Goal: Task Accomplishment & Management: Use online tool/utility

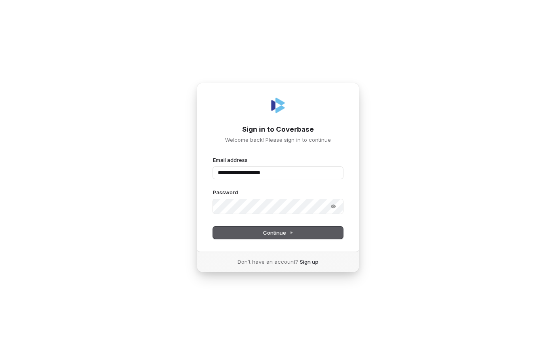
click at [315, 237] on button "Continue" at bounding box center [278, 233] width 130 height 12
type input "**********"
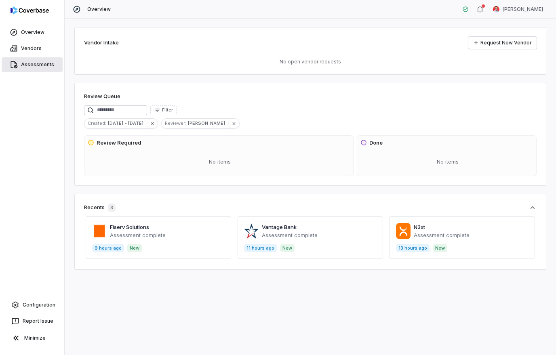
click at [28, 65] on span "Assessments" at bounding box center [37, 64] width 33 height 6
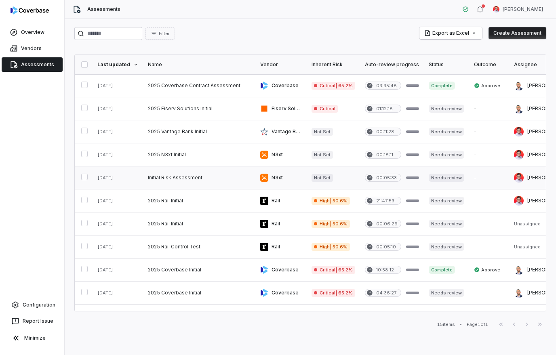
click at [205, 180] on link at bounding box center [199, 178] width 112 height 23
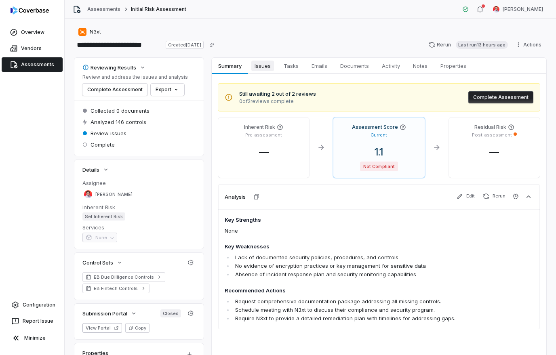
click at [269, 68] on span "Issues" at bounding box center [263, 66] width 23 height 11
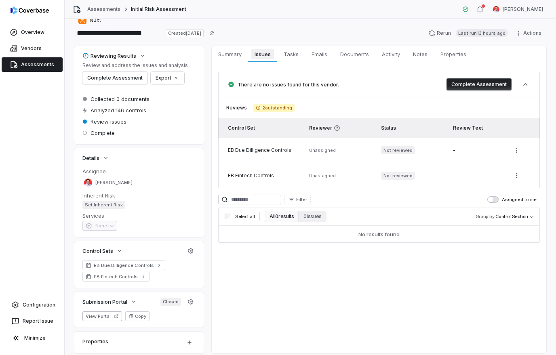
scroll to position [8, 0]
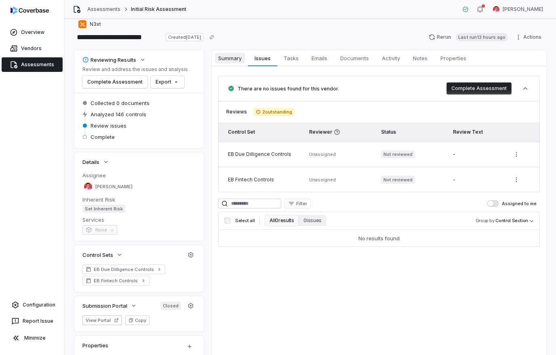
click at [232, 59] on span "Summary" at bounding box center [230, 58] width 30 height 11
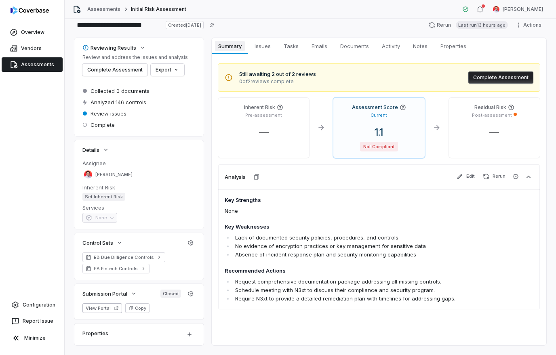
scroll to position [19, 0]
click at [271, 80] on span "0 of 2 reviews complete" at bounding box center [277, 82] width 77 height 6
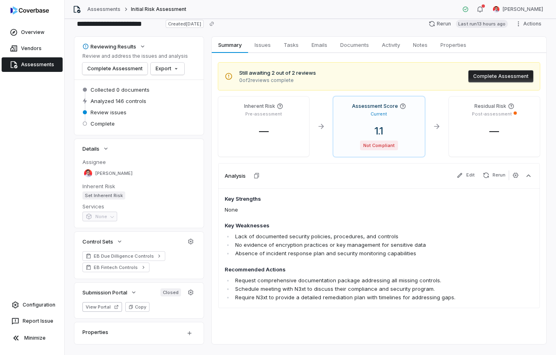
scroll to position [21, 0]
click at [106, 305] on button "View Portal" at bounding box center [102, 308] width 40 height 10
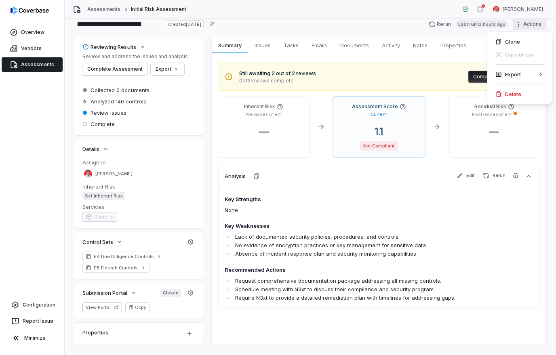
click at [195, 296] on html "**********" at bounding box center [278, 177] width 556 height 355
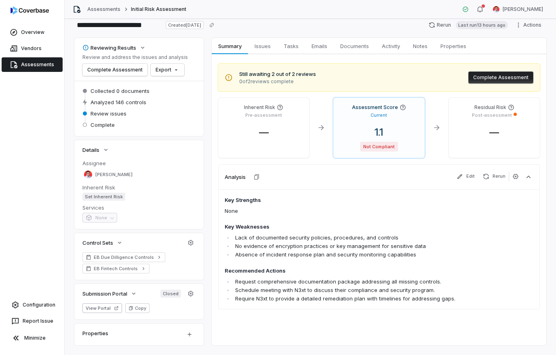
click at [174, 292] on span "Closed" at bounding box center [171, 294] width 21 height 8
click at [182, 290] on div "Closed" at bounding box center [178, 294] width 35 height 10
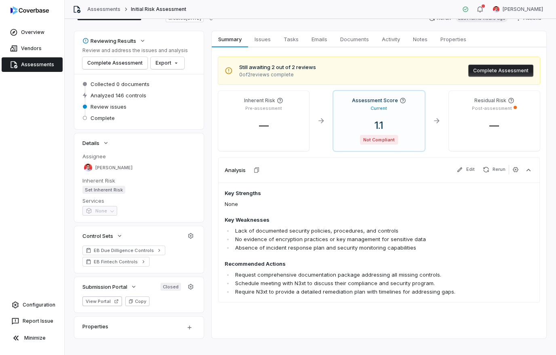
scroll to position [26, 0]
click at [194, 289] on icon "button" at bounding box center [191, 287] width 6 height 6
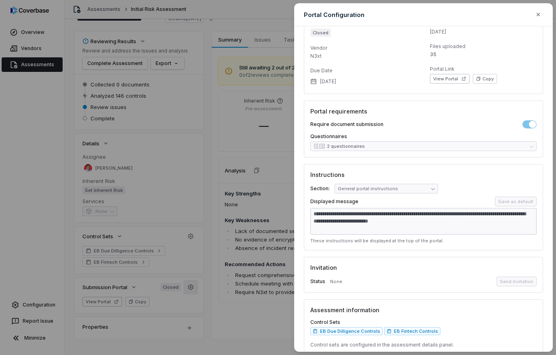
scroll to position [31, 0]
click at [336, 280] on span "None" at bounding box center [336, 283] width 12 height 6
click at [526, 327] on div "Control Sets EB Due Dilligence Controls EB Fintech Controls" at bounding box center [424, 328] width 226 height 16
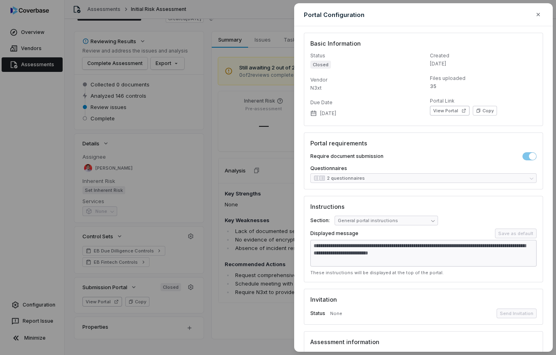
scroll to position [0, 0]
click at [518, 177] on div "Questionnaires 2 questionnaires" at bounding box center [424, 174] width 226 height 18
click at [533, 231] on span "Save as default" at bounding box center [516, 234] width 42 height 10
click at [543, 14] on button "button" at bounding box center [538, 14] width 15 height 15
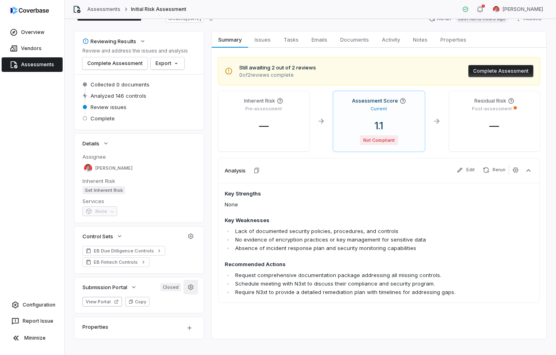
click at [194, 287] on icon "button" at bounding box center [191, 287] width 6 height 6
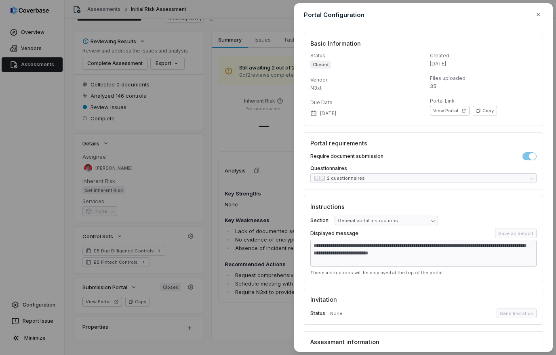
click at [262, 220] on div "**********" at bounding box center [278, 177] width 556 height 355
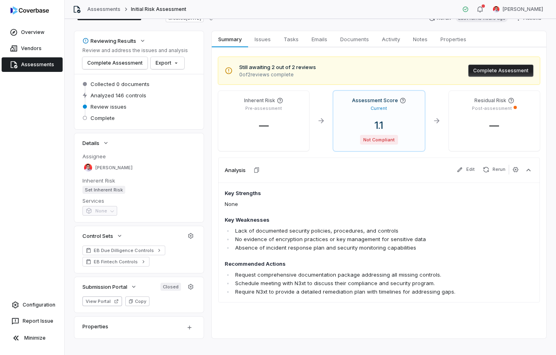
scroll to position [26, 0]
click at [268, 310] on html "**********" at bounding box center [278, 177] width 556 height 355
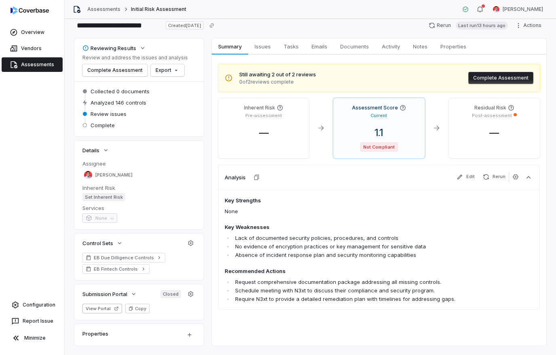
scroll to position [15, 0]
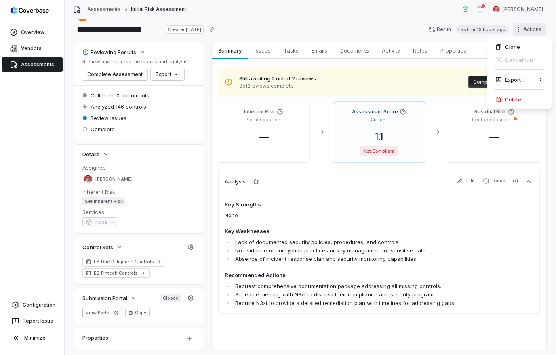
click at [269, 52] on html "**********" at bounding box center [278, 177] width 556 height 355
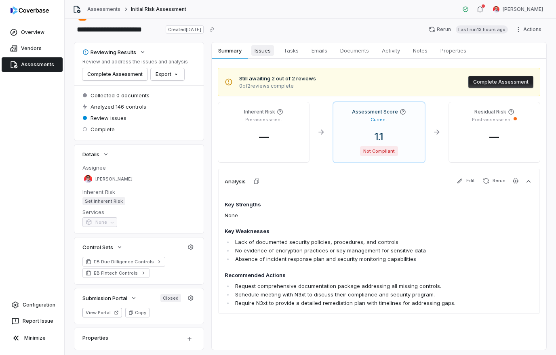
click at [264, 49] on span "Issues" at bounding box center [263, 50] width 23 height 11
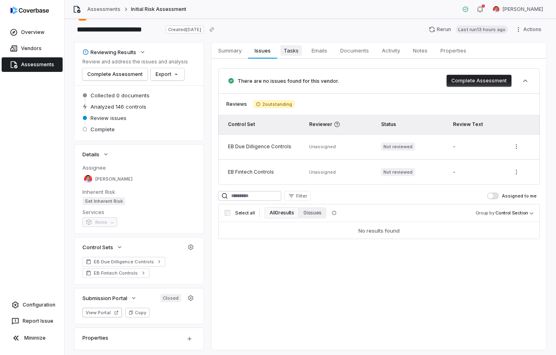
click at [294, 50] on span "Tasks" at bounding box center [291, 50] width 21 height 11
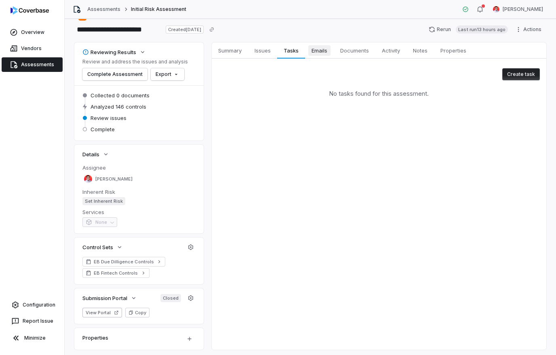
click at [322, 51] on span "Emails" at bounding box center [320, 50] width 22 height 11
click at [356, 52] on span "Documents" at bounding box center [354, 50] width 35 height 11
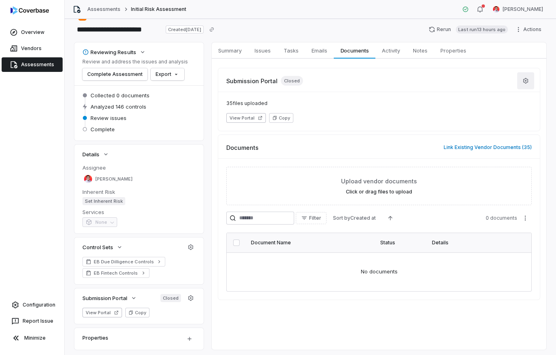
click at [529, 81] on button "button" at bounding box center [526, 80] width 17 height 17
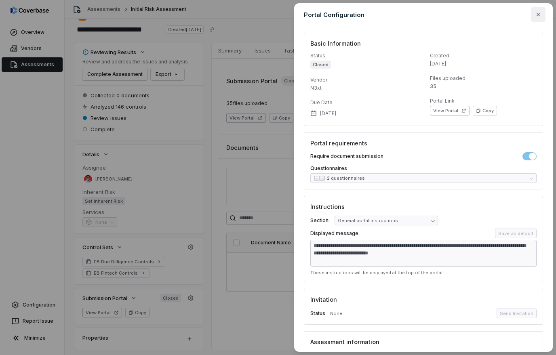
click at [540, 19] on button "button" at bounding box center [538, 14] width 15 height 15
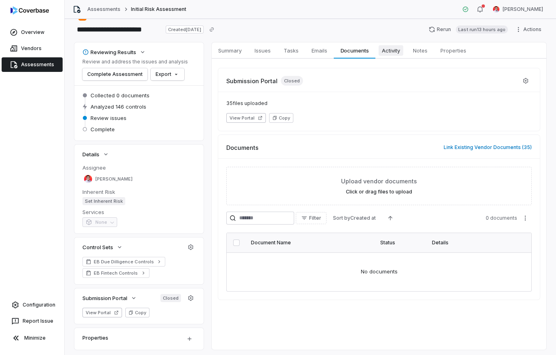
click at [393, 51] on span "Activity" at bounding box center [391, 50] width 25 height 11
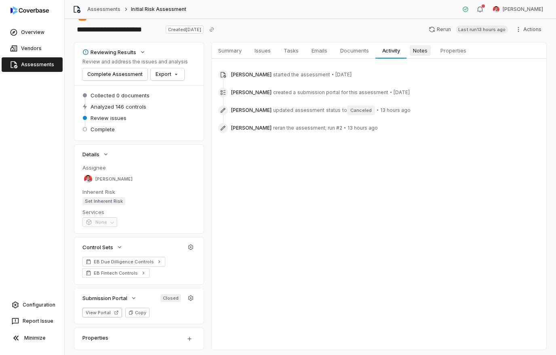
click at [425, 52] on span "Notes" at bounding box center [420, 50] width 21 height 11
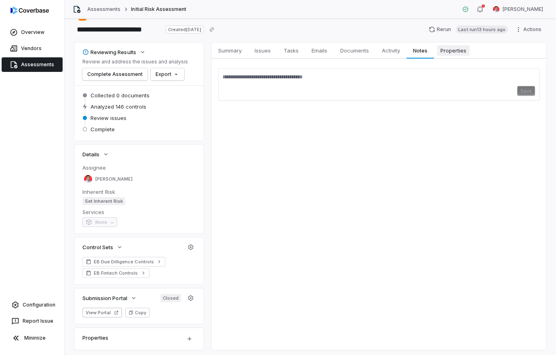
click at [455, 53] on span "Properties" at bounding box center [454, 50] width 32 height 11
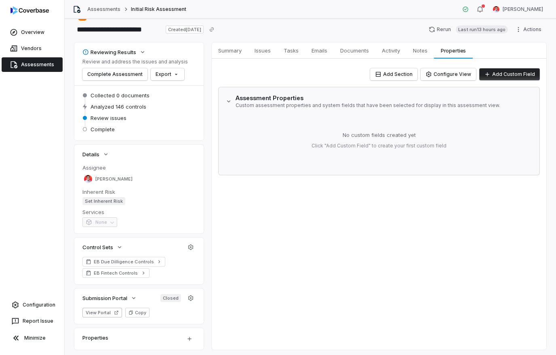
click at [232, 103] on icon "button" at bounding box center [229, 101] width 6 height 6
click at [267, 103] on p "Custom assessment properties and system fields that have been selected for disp…" at bounding box center [385, 105] width 298 height 6
click at [233, 103] on button "button" at bounding box center [229, 101] width 12 height 6
click at [446, 76] on button "Configure View" at bounding box center [448, 74] width 55 height 12
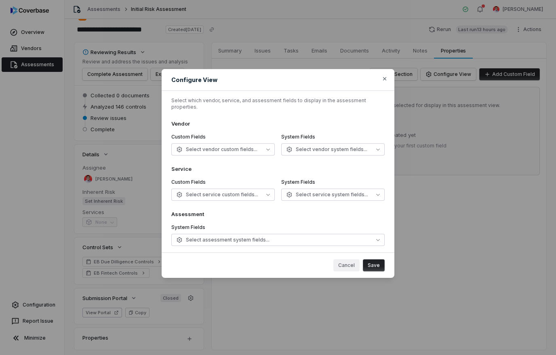
click at [350, 270] on button "Cancel" at bounding box center [347, 266] width 26 height 12
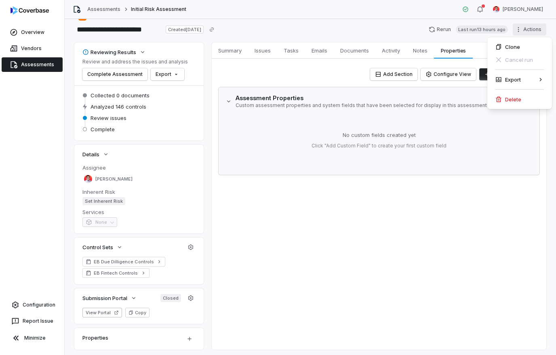
click at [516, 227] on html "**********" at bounding box center [278, 177] width 556 height 355
click at [193, 246] on icon "button" at bounding box center [191, 247] width 6 height 6
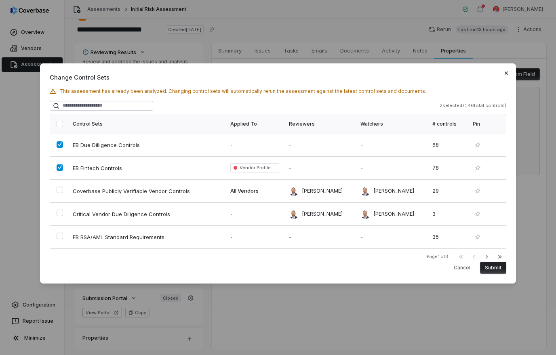
click at [509, 76] on icon "button" at bounding box center [506, 73] width 6 height 6
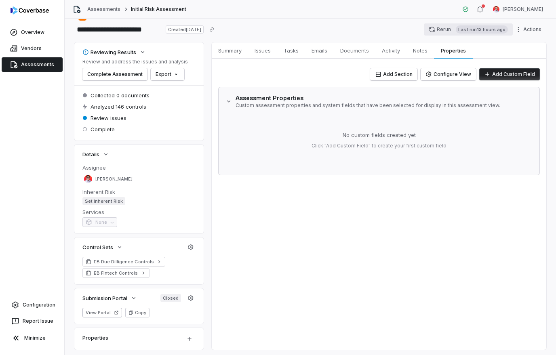
click at [442, 28] on button "Rerun Last run 13 hours ago" at bounding box center [468, 29] width 89 height 12
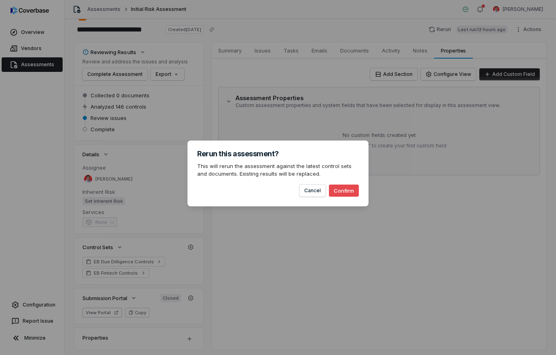
click at [347, 197] on button "Confirm" at bounding box center [344, 191] width 30 height 12
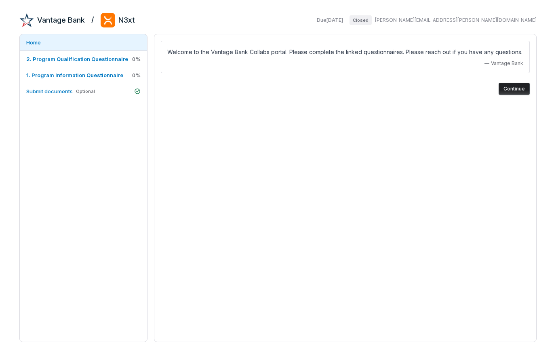
click at [474, 25] on div "Vantage Bank / N3xt Due Sep 15, 2025 Closed jay.leal@vantage.bank" at bounding box center [278, 20] width 518 height 15
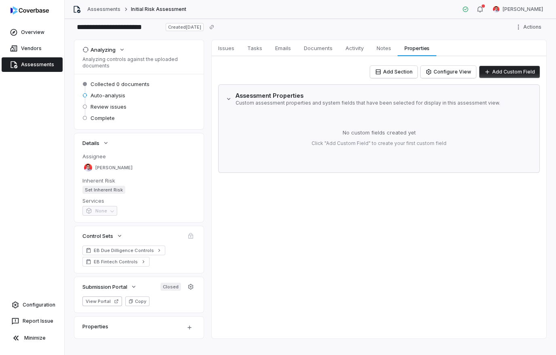
scroll to position [17, 0]
click at [190, 289] on icon "button" at bounding box center [191, 287] width 6 height 6
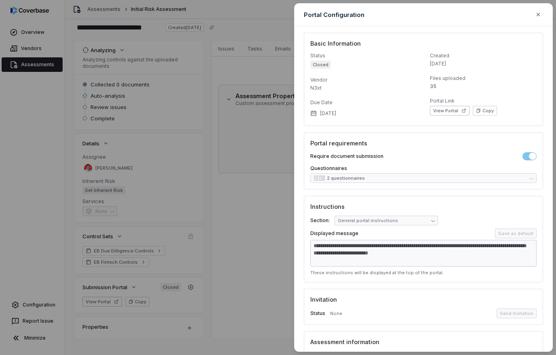
click at [174, 272] on div "**********" at bounding box center [278, 177] width 556 height 355
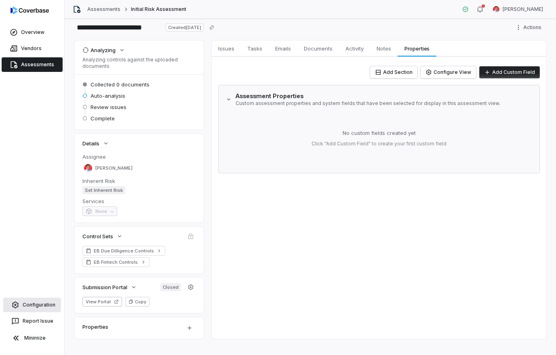
click at [47, 309] on span "Configuration" at bounding box center [39, 305] width 33 height 6
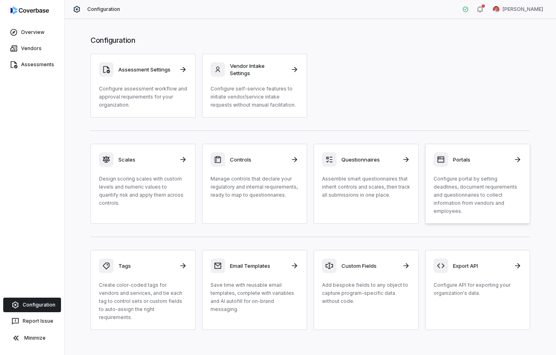
click at [463, 160] on h3 "Portals" at bounding box center [481, 159] width 56 height 7
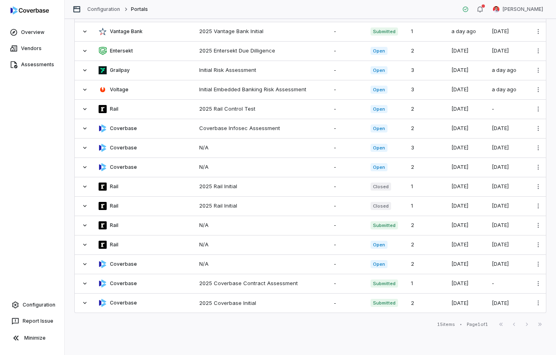
scroll to position [61, 0]
click at [525, 330] on div "First Page Previous Next Last Page" at bounding box center [521, 325] width 52 height 10
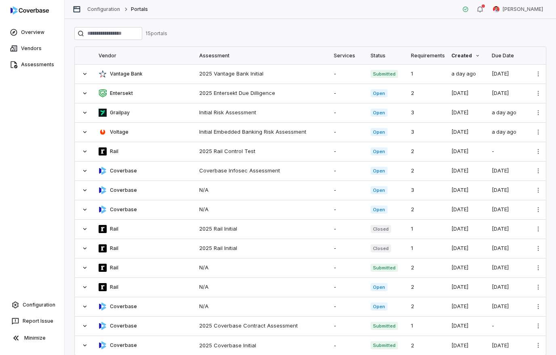
scroll to position [0, 0]
click at [130, 32] on input "search" at bounding box center [108, 33] width 68 height 13
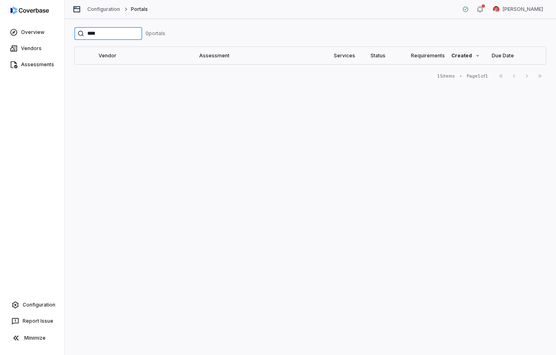
type input "****"
click at [22, 347] on button "Minimize" at bounding box center [32, 338] width 58 height 16
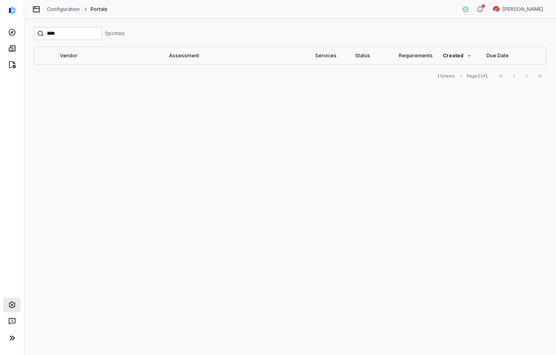
click at [13, 309] on icon at bounding box center [12, 305] width 8 height 8
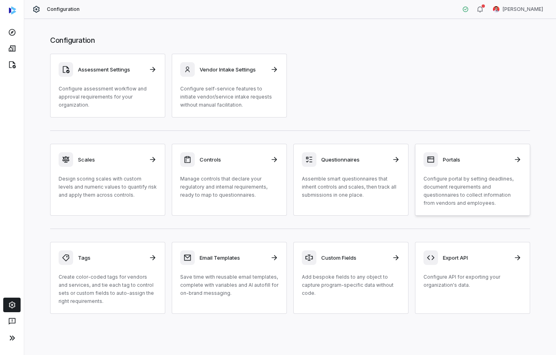
click at [445, 163] on h3 "Portals" at bounding box center [476, 159] width 66 height 7
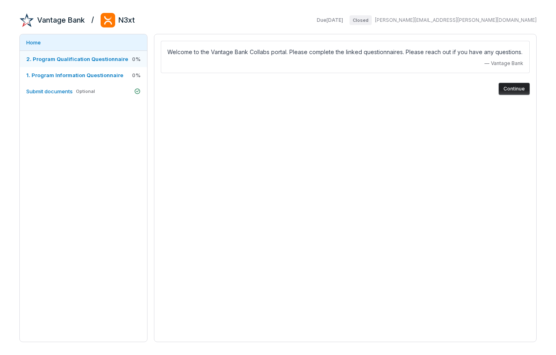
click at [55, 61] on span "2. Program Qualification Questionnaire" at bounding box center [77, 59] width 102 height 6
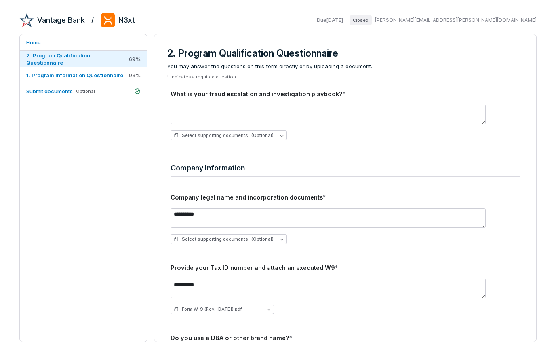
click at [372, 17] on span "Closed" at bounding box center [361, 20] width 22 height 10
click at [52, 75] on span "1. Program Information Questionnaire" at bounding box center [74, 75] width 97 height 6
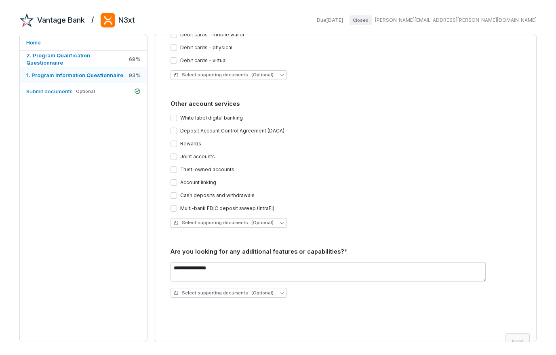
scroll to position [1115, 0]
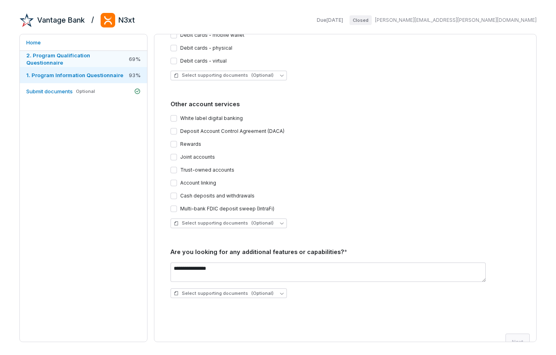
click at [90, 57] on span "2. Program Qualification Questionnaire" at bounding box center [58, 59] width 64 height 14
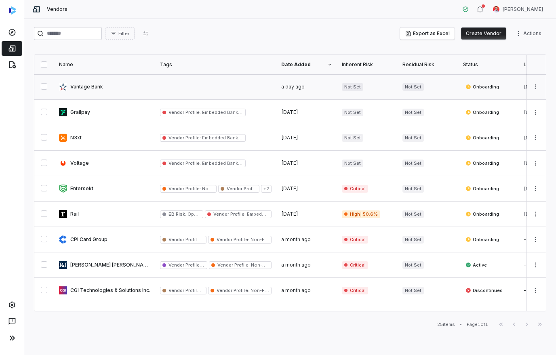
click at [87, 84] on link at bounding box center [104, 86] width 101 height 25
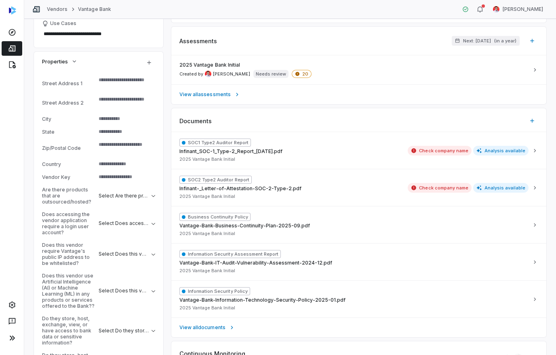
scroll to position [161, 0]
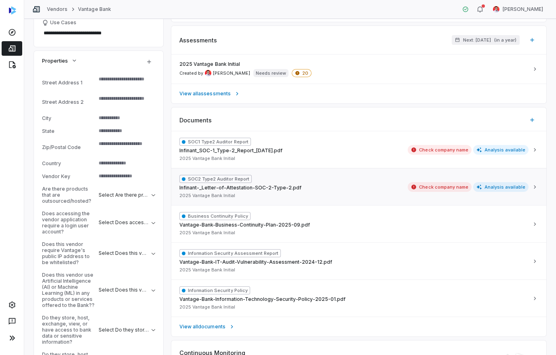
click at [503, 190] on span "Analysis available" at bounding box center [502, 187] width 56 height 10
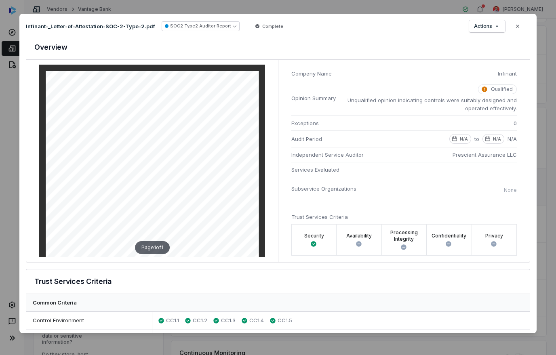
scroll to position [7, 0]
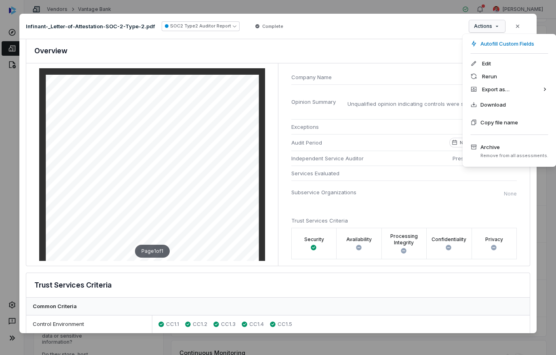
click at [509, 206] on div "Document Preview Infinant-_Letter-of-Attestation-SOC-2-Type-2.pdf SOC2 Type2 Au…" at bounding box center [278, 178] width 556 height 354
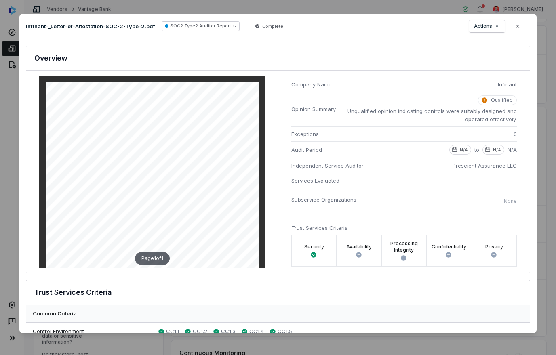
scroll to position [0, 0]
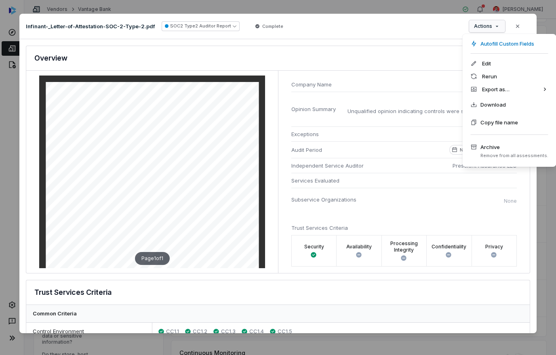
click at [522, 47] on div "Autofill Custom Fields" at bounding box center [509, 43] width 87 height 13
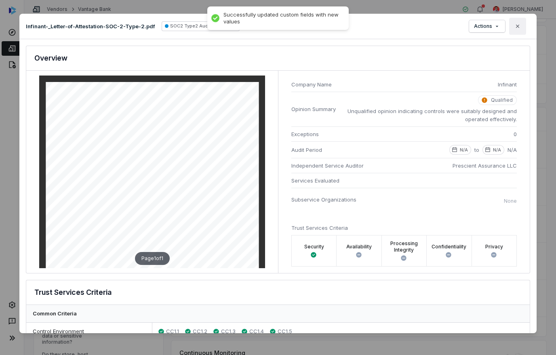
click at [522, 27] on button "Close" at bounding box center [518, 26] width 17 height 17
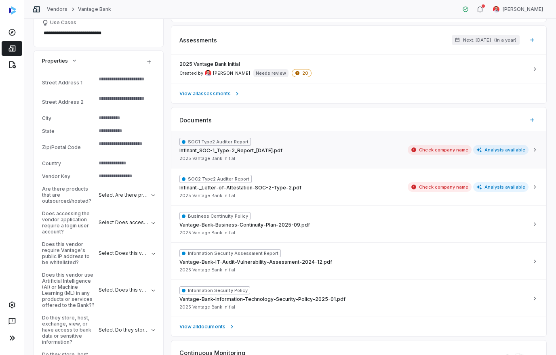
click at [446, 151] on span "Check company name" at bounding box center [440, 150] width 64 height 10
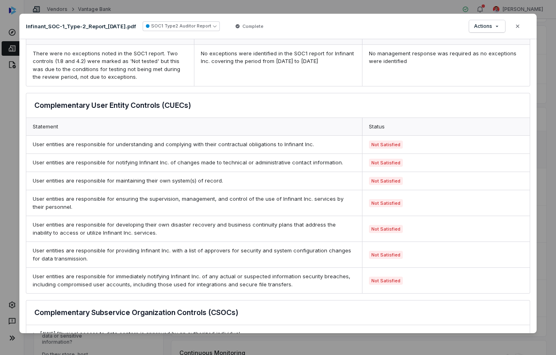
scroll to position [467, 0]
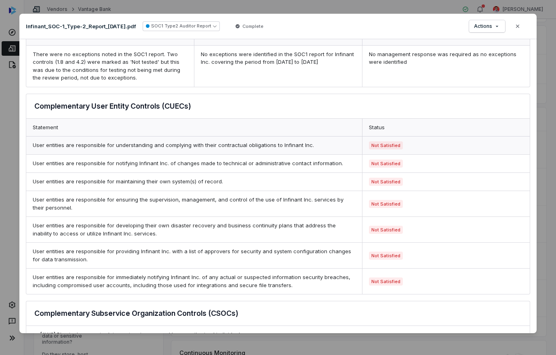
click at [396, 147] on span "Not Satisfied" at bounding box center [386, 146] width 34 height 8
type textarea "*"
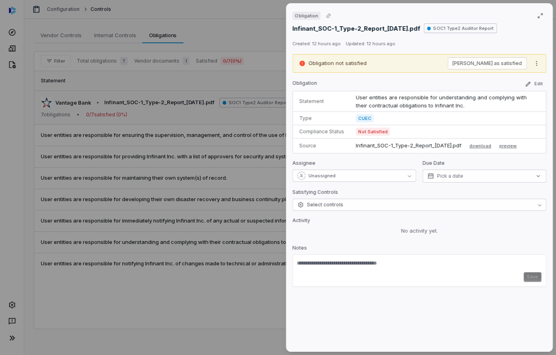
click at [256, 40] on div "Obligation Infinant_SOC-1_Type-2_Report_[DATE].pdf SOC1 Type2 Auditor Report Cr…" at bounding box center [278, 177] width 556 height 355
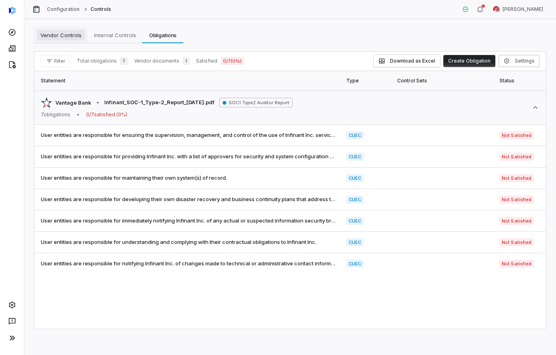
click at [63, 42] on link "Vendor Controls Vendor Controls" at bounding box center [61, 35] width 54 height 16
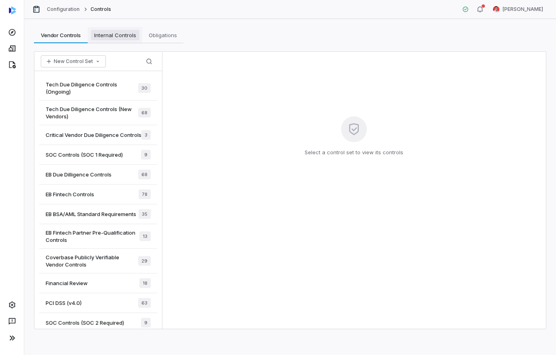
click at [121, 36] on span "Internal Controls" at bounding box center [115, 35] width 49 height 11
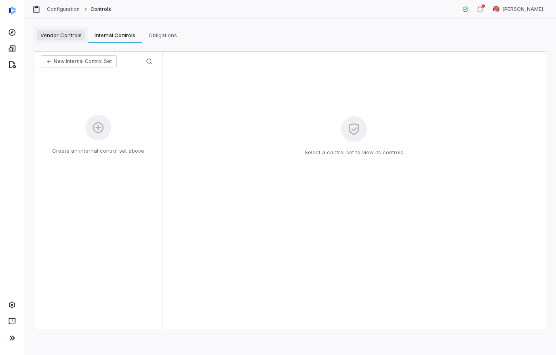
click at [70, 34] on span "Vendor Controls" at bounding box center [61, 35] width 48 height 11
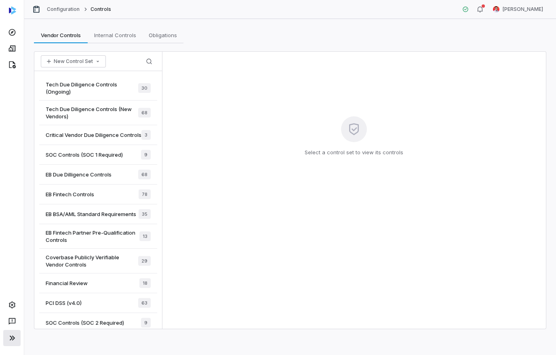
click at [12, 343] on icon at bounding box center [12, 339] width 10 height 10
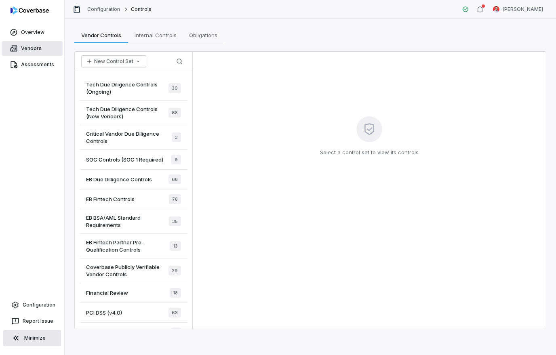
click at [32, 47] on span "Vendors" at bounding box center [31, 48] width 21 height 6
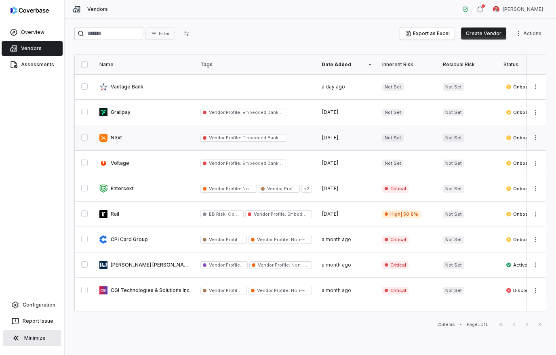
click at [114, 136] on link at bounding box center [145, 137] width 101 height 25
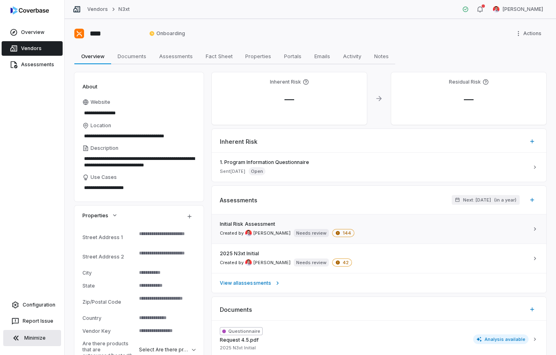
click at [521, 241] on link "Initial Risk Assessment Created by [PERSON_NAME] Needs review 144" at bounding box center [379, 229] width 335 height 29
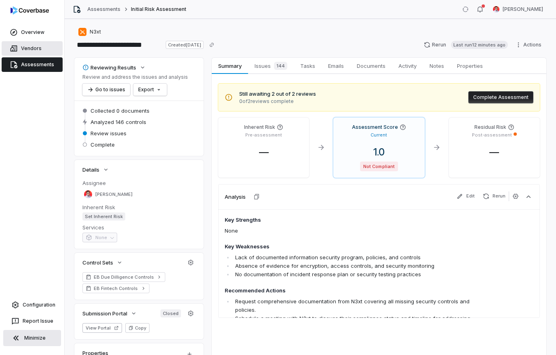
click at [35, 49] on span "Vendors" at bounding box center [31, 48] width 21 height 6
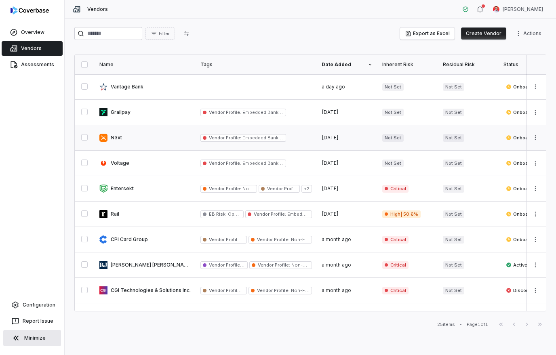
click at [122, 139] on link at bounding box center [145, 137] width 101 height 25
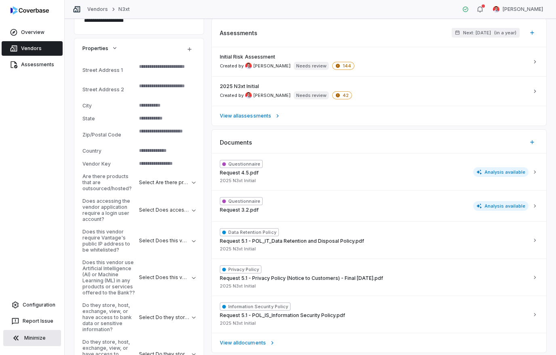
scroll to position [168, 0]
click at [506, 207] on span "Analysis available" at bounding box center [502, 206] width 56 height 10
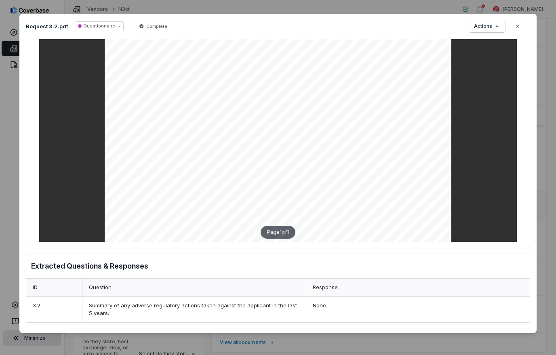
scroll to position [236, 0]
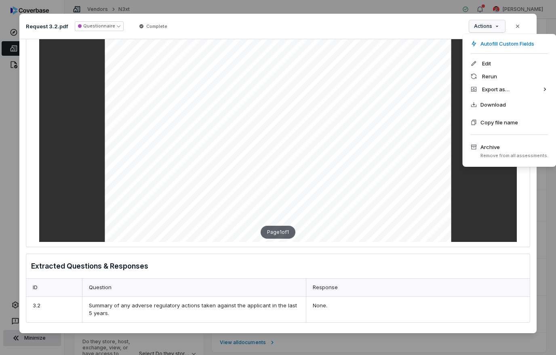
click at [517, 45] on div "Autofill Custom Fields" at bounding box center [509, 43] width 87 height 13
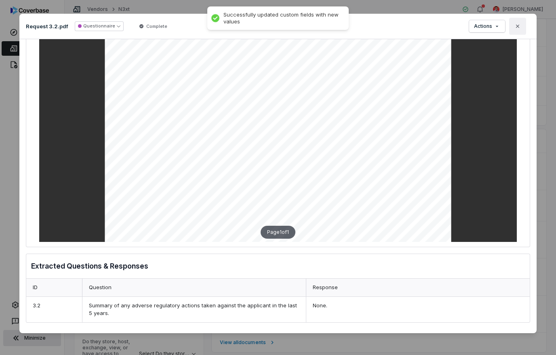
click at [519, 28] on icon "button" at bounding box center [518, 26] width 6 height 6
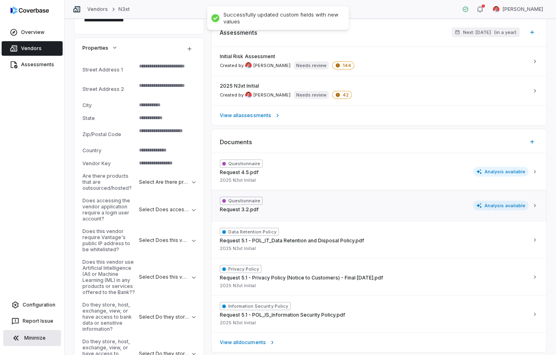
click at [506, 208] on span "Analysis available" at bounding box center [502, 206] width 56 height 10
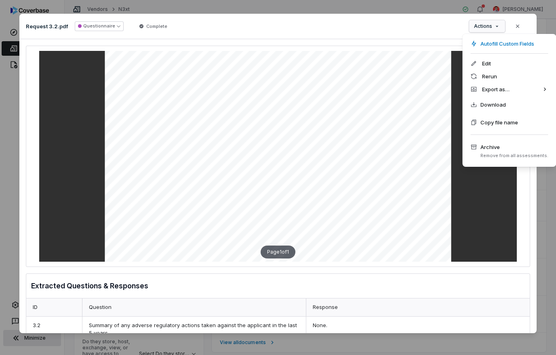
click at [503, 44] on div "Autofill Custom Fields" at bounding box center [509, 43] width 87 height 13
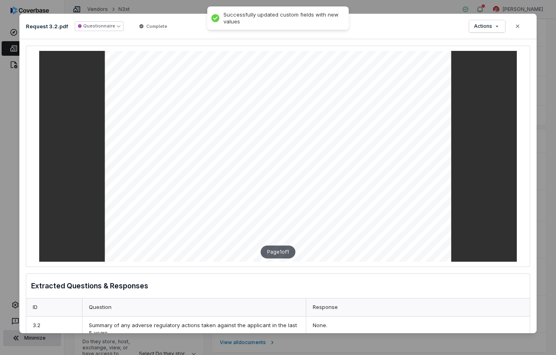
scroll to position [0, 0]
click at [523, 30] on button "Close" at bounding box center [518, 26] width 17 height 17
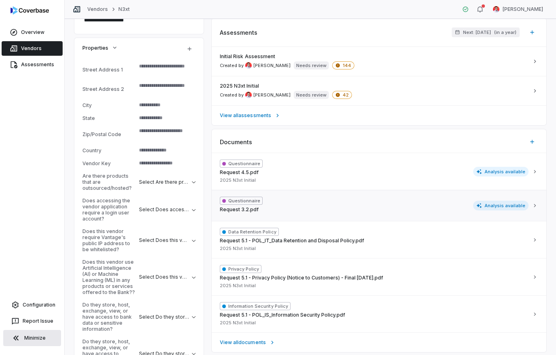
click at [537, 207] on icon at bounding box center [535, 206] width 6 height 6
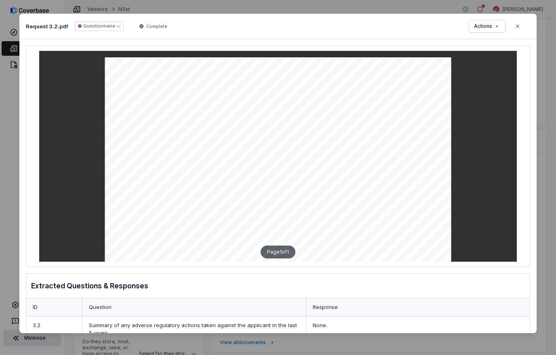
click at [102, 20] on div "Request 3.2.pdf Questionnaire Complete Actions Close" at bounding box center [278, 26] width 518 height 25
click at [117, 27] on icon "button" at bounding box center [119, 26] width 4 height 2
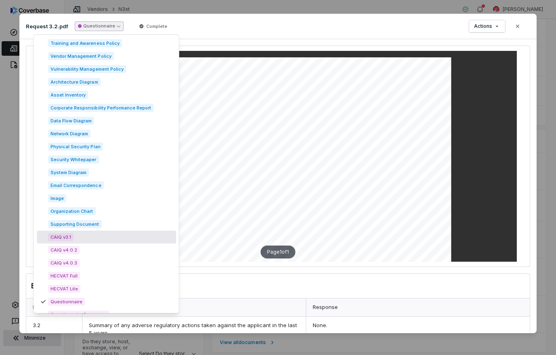
scroll to position [1065, 0]
click at [91, 223] on span "Supporting Document" at bounding box center [75, 225] width 54 height 8
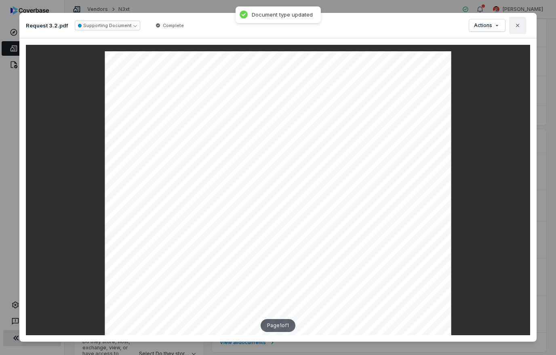
click at [520, 26] on icon "button" at bounding box center [518, 25] width 6 height 6
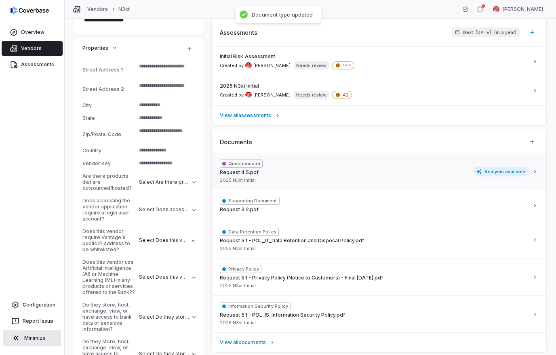
click at [533, 175] on icon at bounding box center [535, 172] width 6 height 6
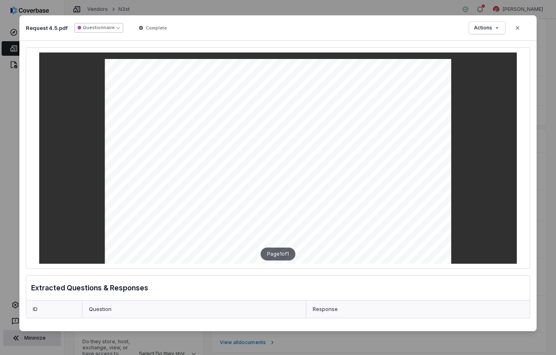
click at [116, 25] on button "Questionnaire" at bounding box center [98, 28] width 49 height 10
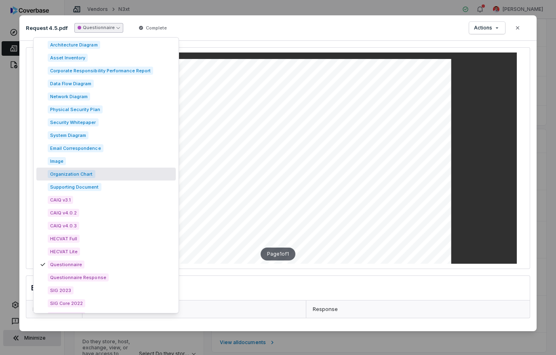
scroll to position [1093, 0]
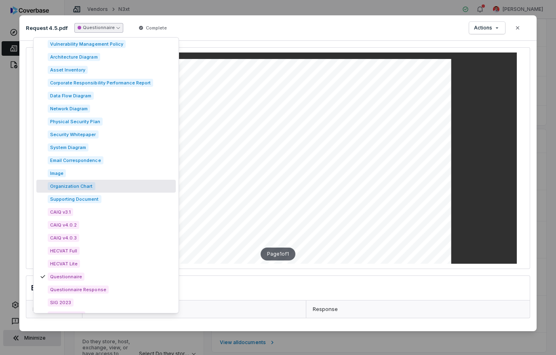
click at [98, 203] on span "Supporting Document" at bounding box center [75, 199] width 54 height 8
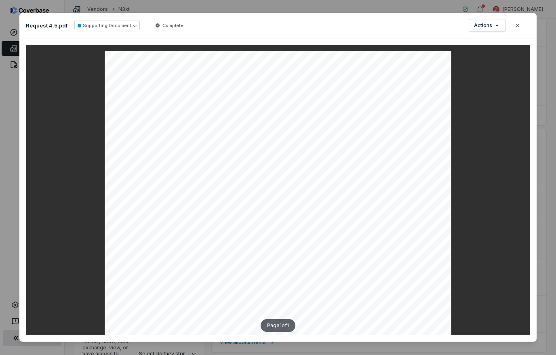
scroll to position [0, 0]
click at [521, 30] on button "Close" at bounding box center [518, 25] width 17 height 17
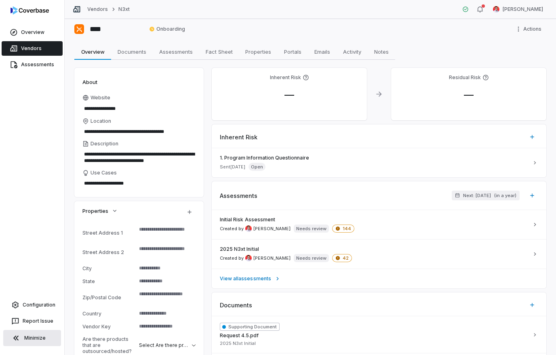
scroll to position [4, 0]
click at [292, 51] on span "Portals" at bounding box center [293, 52] width 24 height 11
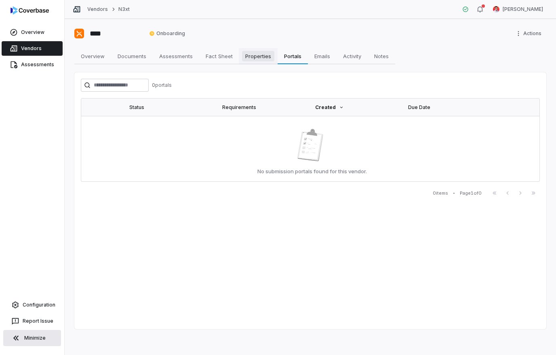
click at [255, 55] on span "Properties" at bounding box center [258, 56] width 32 height 11
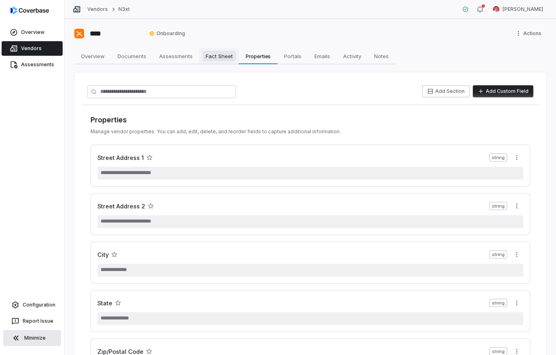
click at [224, 50] on link "Fact Sheet Fact Sheet" at bounding box center [219, 56] width 40 height 16
type textarea "*"
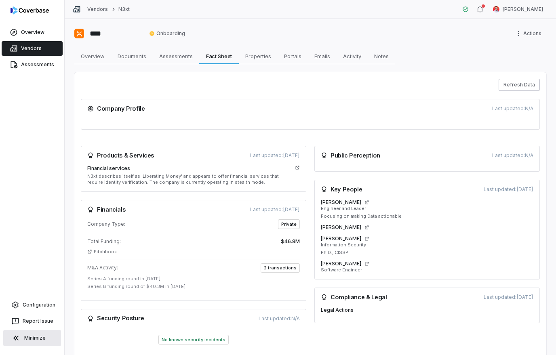
click at [523, 85] on button "Refresh Data" at bounding box center [519, 85] width 41 height 12
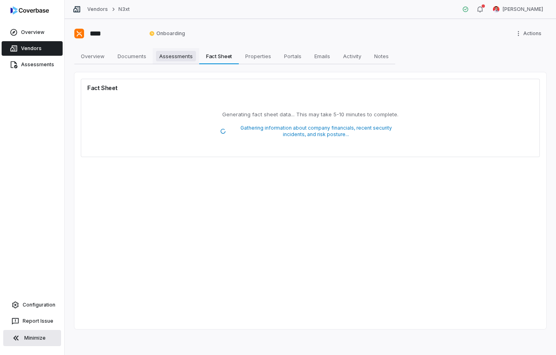
click at [179, 59] on span "Assessments" at bounding box center [176, 56] width 40 height 11
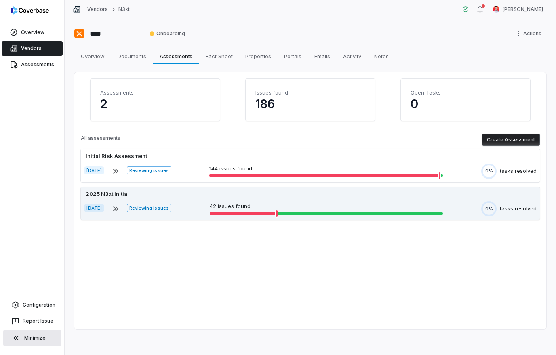
click at [201, 206] on div "[DATE] Reviewing issues 42 issues found 0% tasks resolved" at bounding box center [310, 208] width 453 height 15
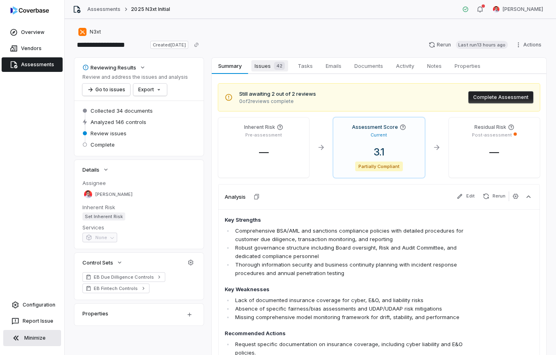
click at [269, 68] on span "Issues 42" at bounding box center [270, 65] width 37 height 11
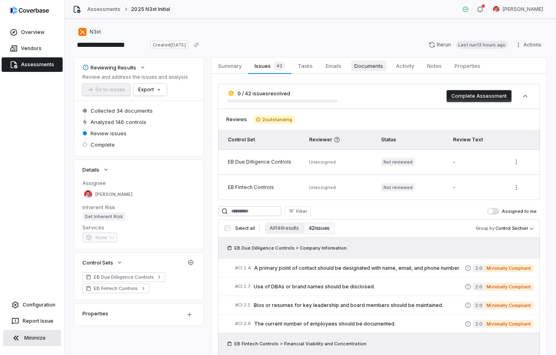
click at [370, 67] on span "Documents" at bounding box center [368, 66] width 35 height 11
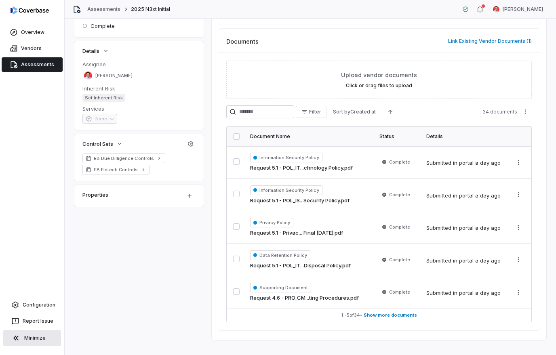
scroll to position [118, 0]
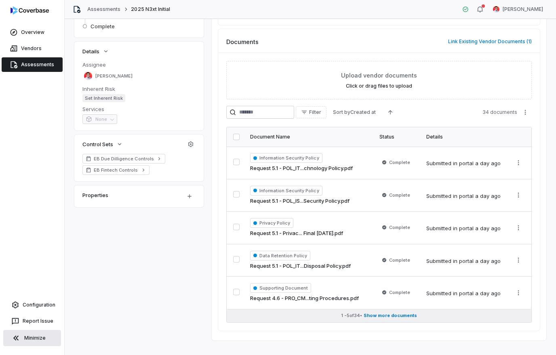
click at [407, 314] on span "Show more documents" at bounding box center [390, 316] width 53 height 6
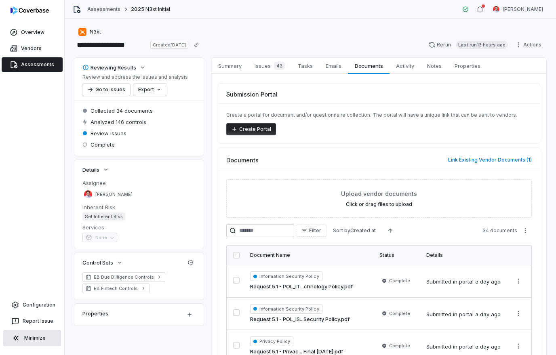
scroll to position [0, 0]
click at [235, 66] on span "Summary" at bounding box center [230, 66] width 30 height 11
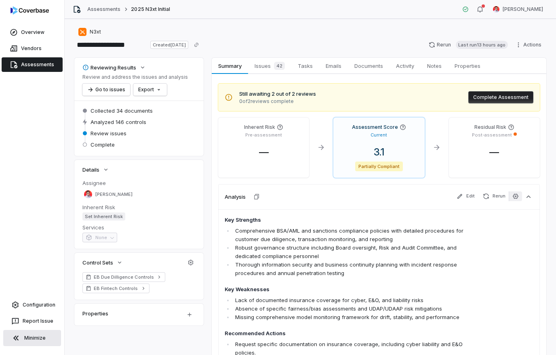
click at [518, 198] on icon "button" at bounding box center [515, 196] width 5 height 5
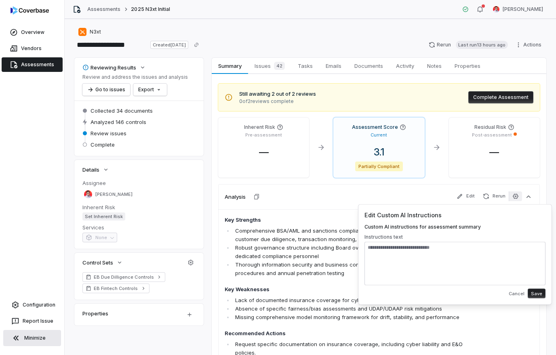
click at [307, 248] on li "Robust governance structure including Board oversight, Risk and Audit Committee…" at bounding box center [352, 252] width 239 height 17
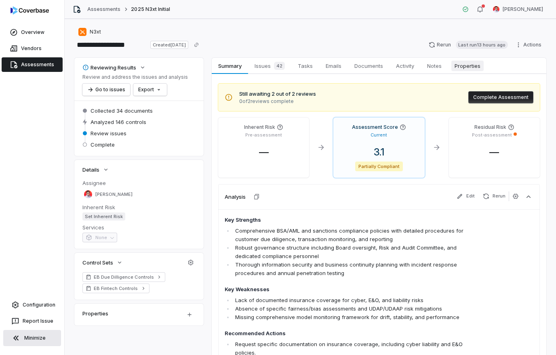
click at [472, 68] on span "Properties" at bounding box center [468, 66] width 32 height 11
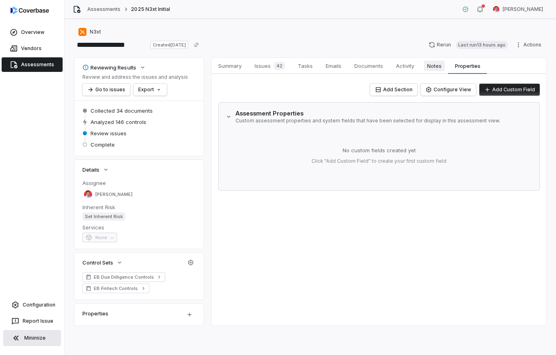
click at [437, 68] on span "Notes" at bounding box center [434, 66] width 21 height 11
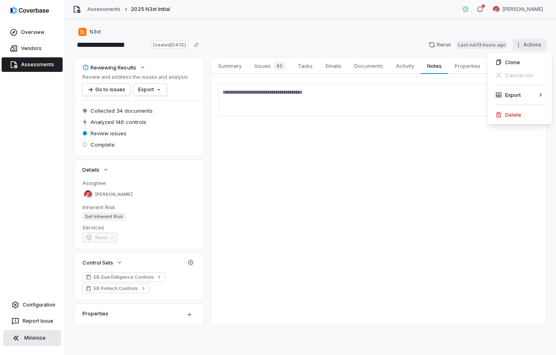
click at [320, 183] on html "**********" at bounding box center [278, 177] width 556 height 355
click at [235, 71] on link "Summary Summary" at bounding box center [230, 66] width 36 height 16
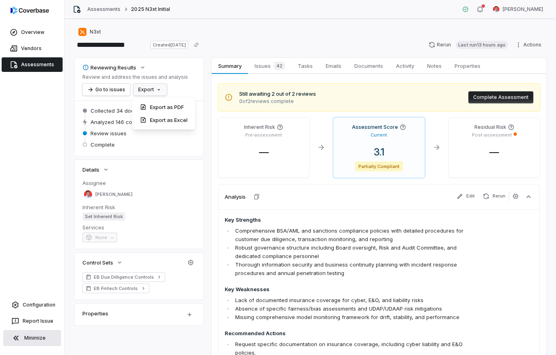
click at [176, 110] on div "Export as PDF" at bounding box center [163, 107] width 57 height 13
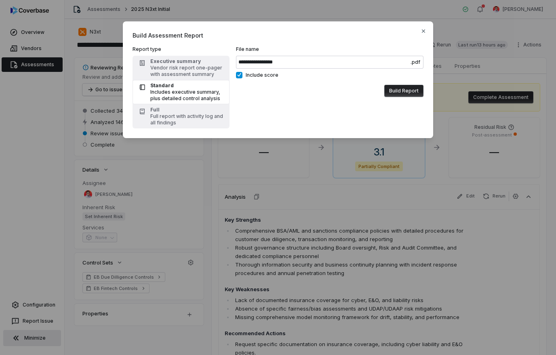
click at [405, 90] on button "Build Report" at bounding box center [404, 91] width 39 height 12
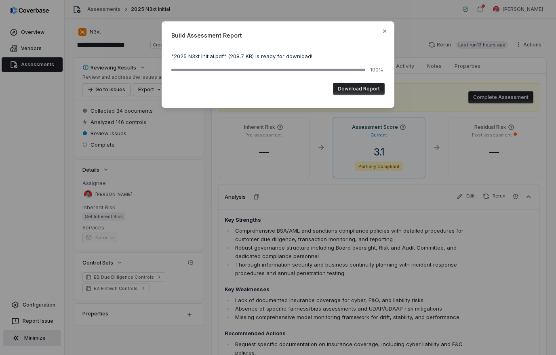
click at [363, 89] on button "Download Report" at bounding box center [359, 89] width 52 height 12
click at [386, 34] on icon "button" at bounding box center [385, 31] width 6 height 6
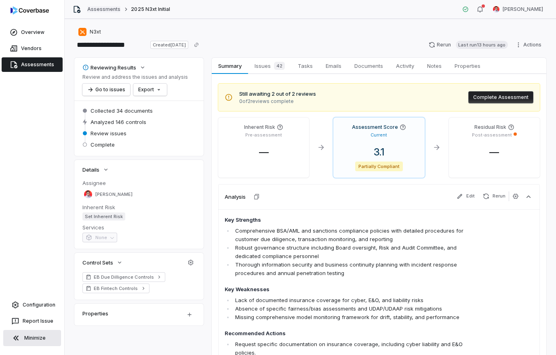
click at [103, 11] on link "Assessments" at bounding box center [103, 9] width 33 height 6
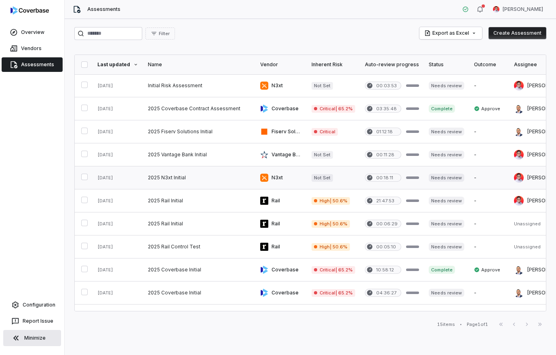
click at [169, 178] on link at bounding box center [199, 178] width 112 height 23
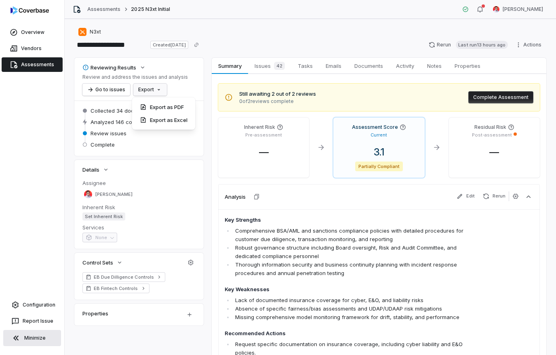
click at [182, 108] on div "Export as PDF" at bounding box center [163, 107] width 57 height 13
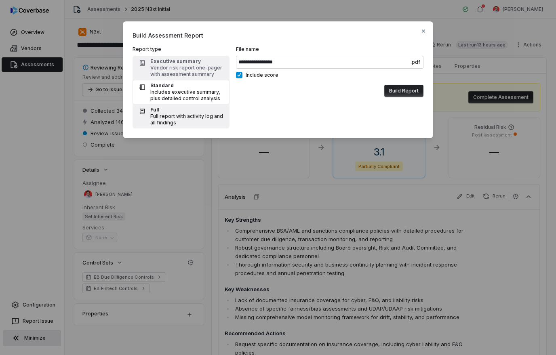
click at [186, 120] on div "Full report with activity log and all findings" at bounding box center [187, 119] width 74 height 13
type input "**********"
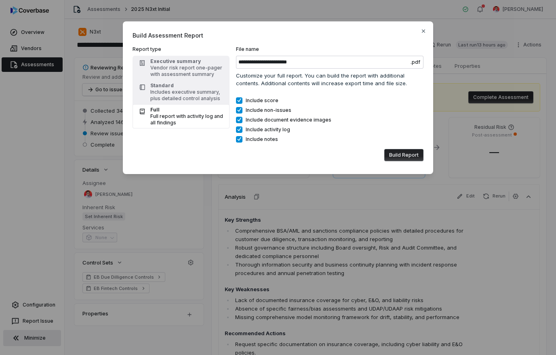
click at [407, 157] on button "Build Report" at bounding box center [404, 155] width 39 height 12
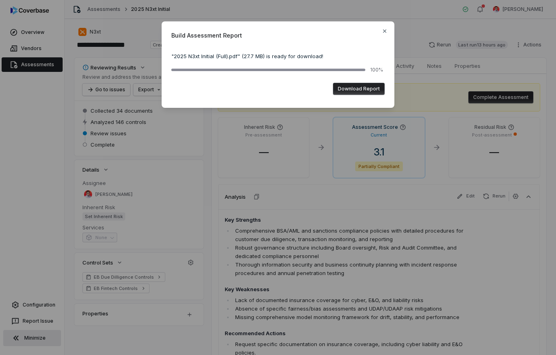
click at [364, 95] on button "Download Report" at bounding box center [359, 89] width 52 height 12
click at [389, 29] on div "Build Assessment Report " 2025 N3xt Initial (Full).pdf " ( 27.7 MB ) is ready f…" at bounding box center [278, 64] width 233 height 87
click at [385, 28] on icon "button" at bounding box center [385, 31] width 6 height 6
